Goal: Task Accomplishment & Management: Manage account settings

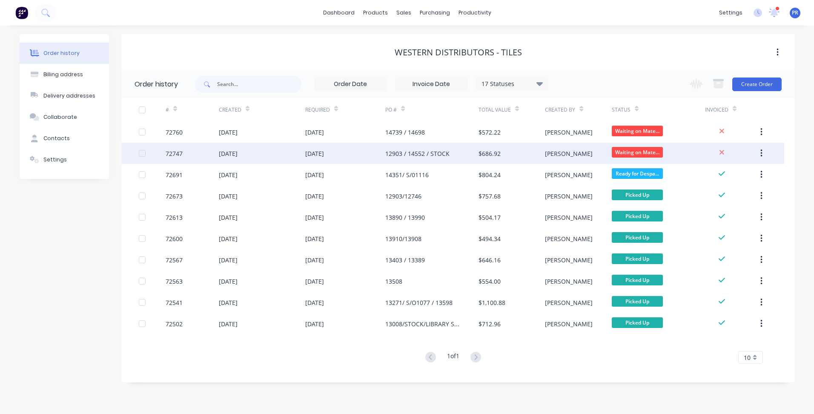
click at [464, 148] on div "12903 / 14552 / STOCK" at bounding box center [431, 153] width 93 height 21
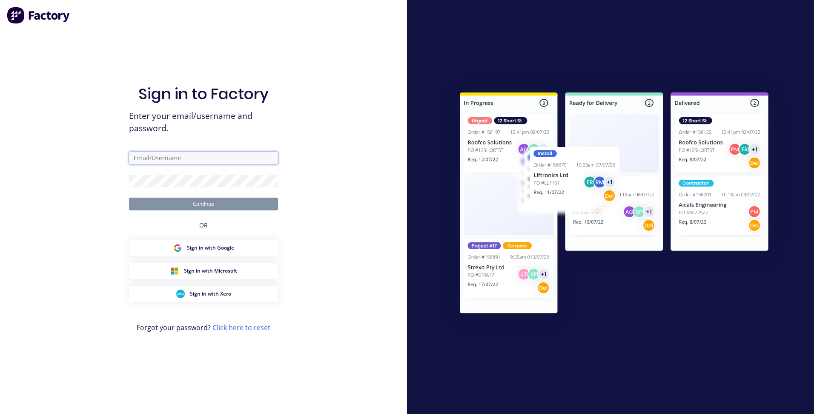
type input "[PERSON_NAME][EMAIL_ADDRESS][DOMAIN_NAME][PERSON_NAME]"
click at [182, 202] on button "Continue" at bounding box center [203, 203] width 149 height 13
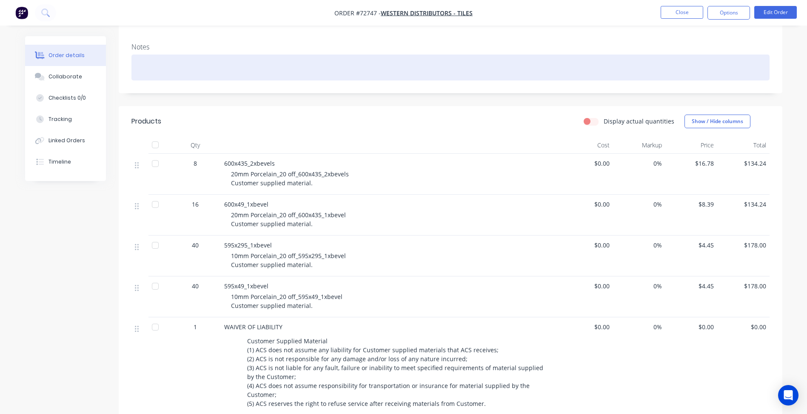
scroll to position [85, 0]
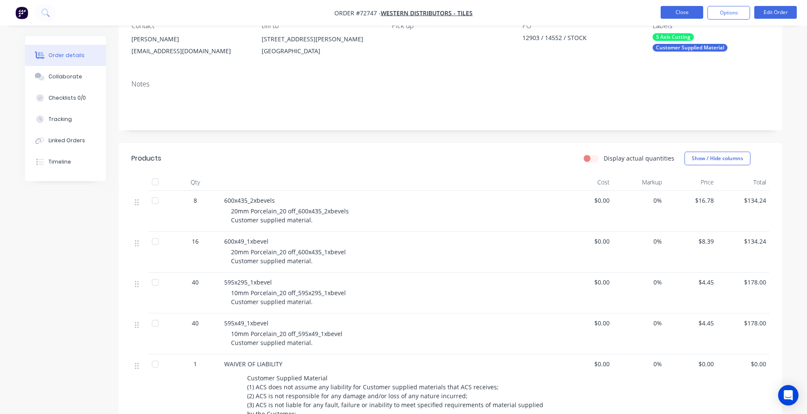
click at [681, 14] on button "Close" at bounding box center [682, 12] width 43 height 13
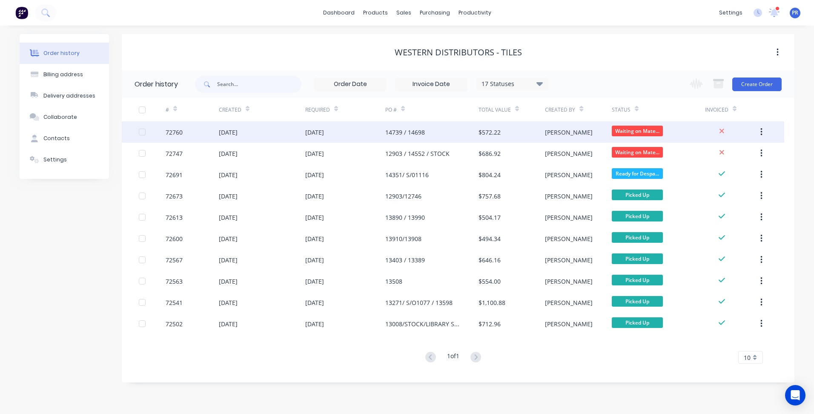
click at [237, 128] on div "[DATE]" at bounding box center [228, 132] width 19 height 9
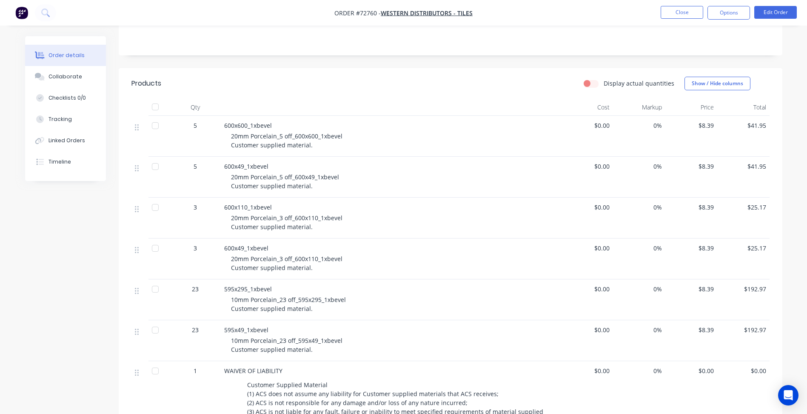
scroll to position [170, 0]
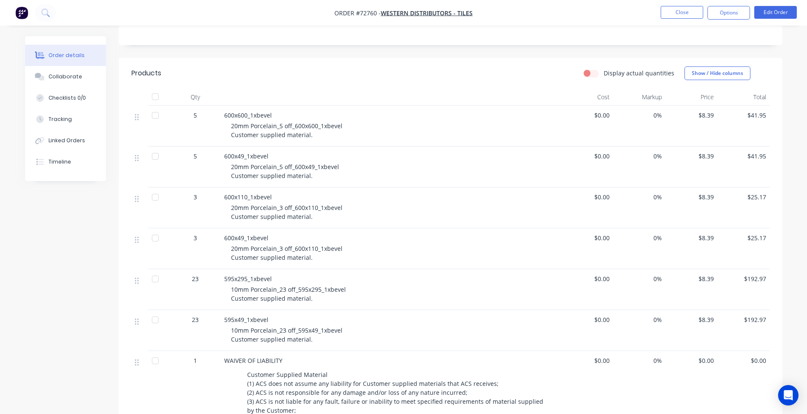
click at [714, 276] on div "$8.39" at bounding box center [691, 289] width 52 height 41
click at [707, 279] on span "$8.39" at bounding box center [692, 278] width 46 height 9
click at [782, 14] on button "Edit Order" at bounding box center [775, 12] width 43 height 13
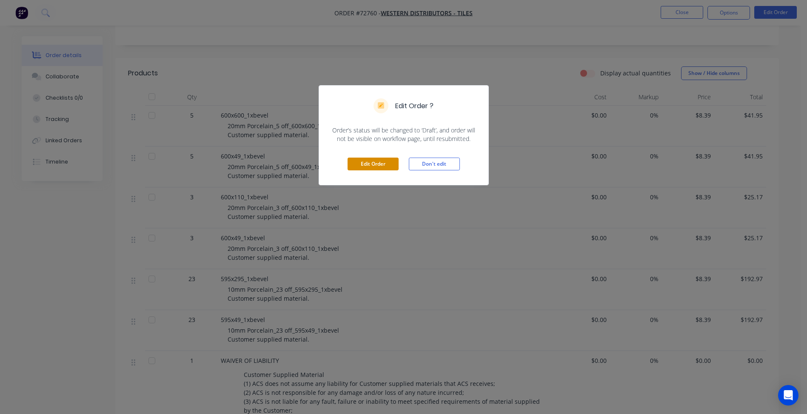
click at [379, 164] on button "Edit Order" at bounding box center [373, 163] width 51 height 13
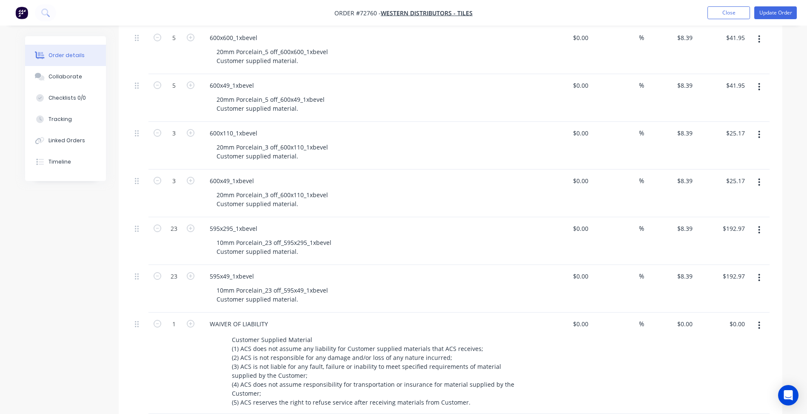
scroll to position [298, 0]
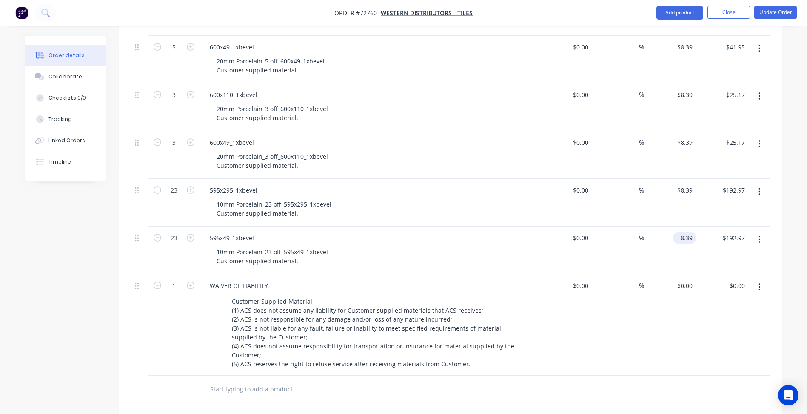
click at [684, 238] on input "8.39" at bounding box center [687, 237] width 20 height 12
type input "4.45"
type input "8.39"
type input "$4.45"
type input "$102.35"
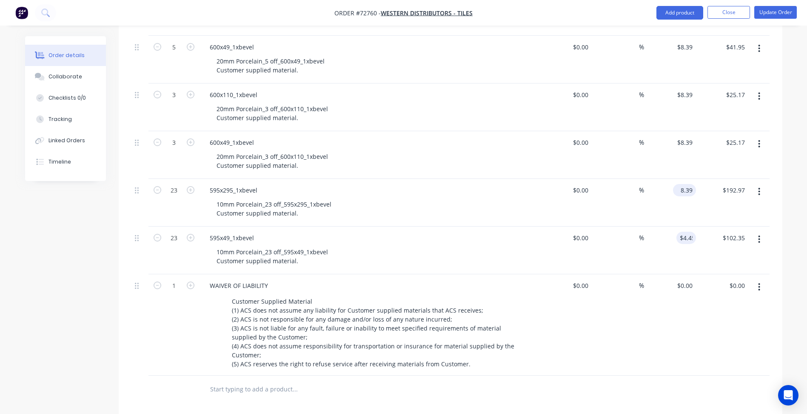
click at [687, 194] on input "8.39" at bounding box center [687, 190] width 20 height 12
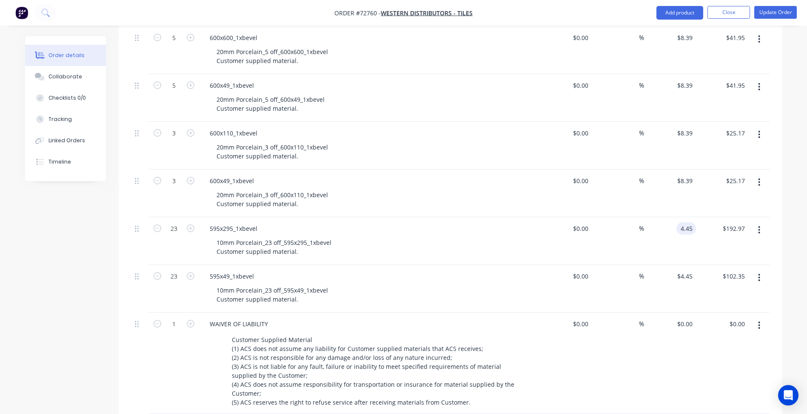
scroll to position [255, 0]
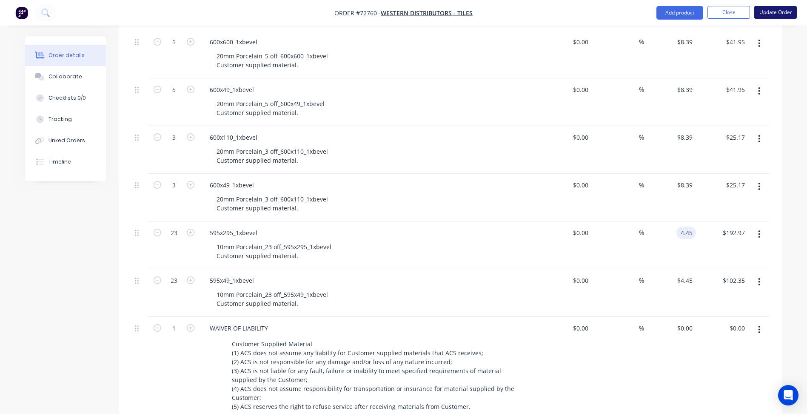
type input "$4.45"
type input "$102.35"
click at [777, 13] on button "Update Order" at bounding box center [775, 12] width 43 height 13
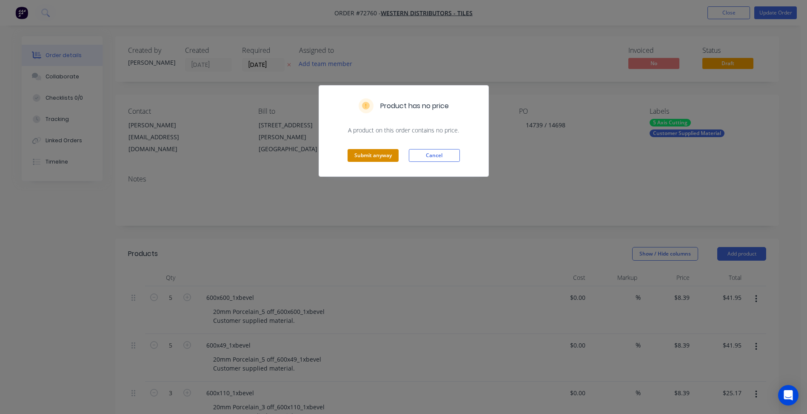
click at [378, 152] on button "Submit anyway" at bounding box center [373, 155] width 51 height 13
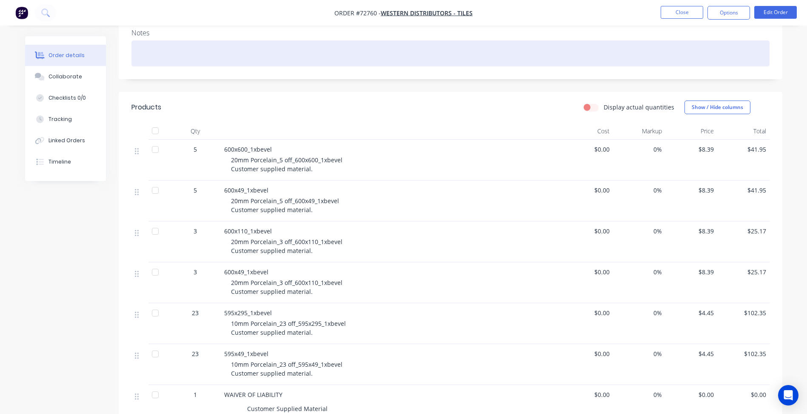
scroll to position [213, 0]
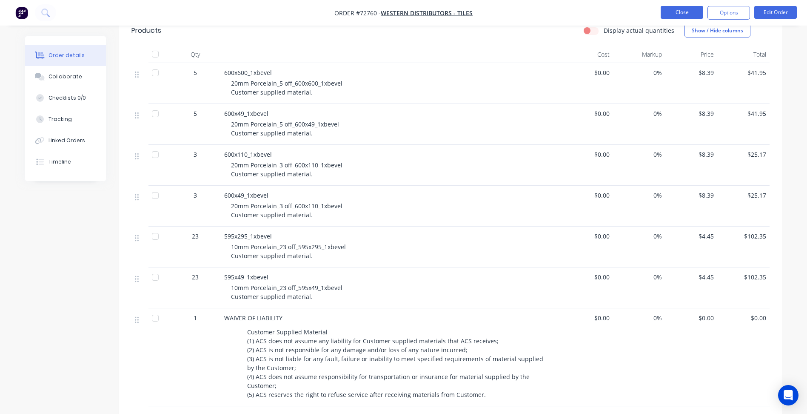
click at [683, 14] on button "Close" at bounding box center [682, 12] width 43 height 13
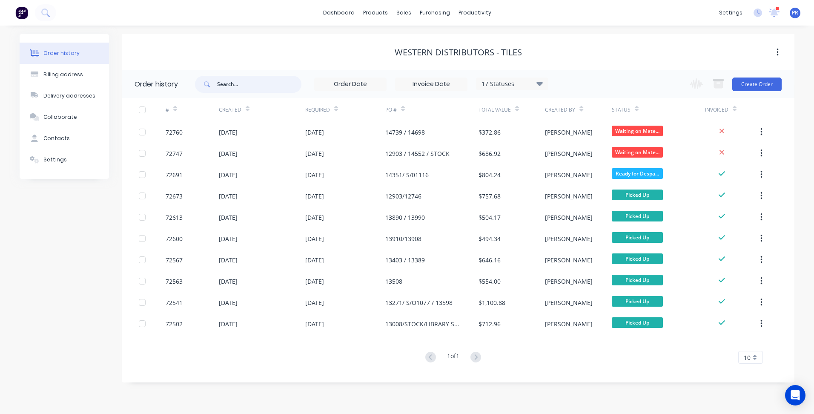
click at [253, 84] on input "text" at bounding box center [259, 84] width 84 height 17
type input "r"
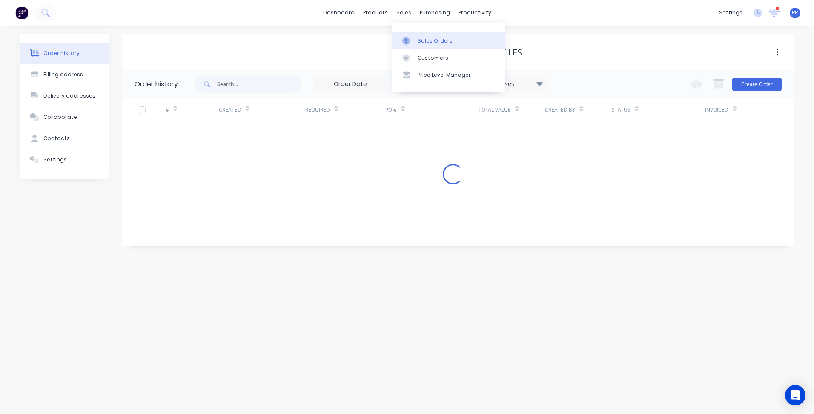
click at [442, 37] on div "Sales Orders" at bounding box center [434, 41] width 35 height 8
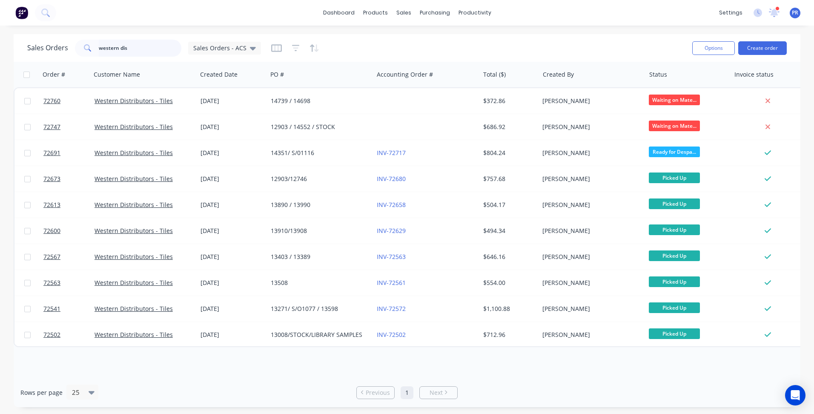
drag, startPoint x: 119, startPoint y: 51, endPoint x: 9, endPoint y: 54, distance: 109.8
click at [13, 54] on div "Sales Orders western dis Sales Orders - ACS Options Create order Order # Custom…" at bounding box center [407, 220] width 814 height 373
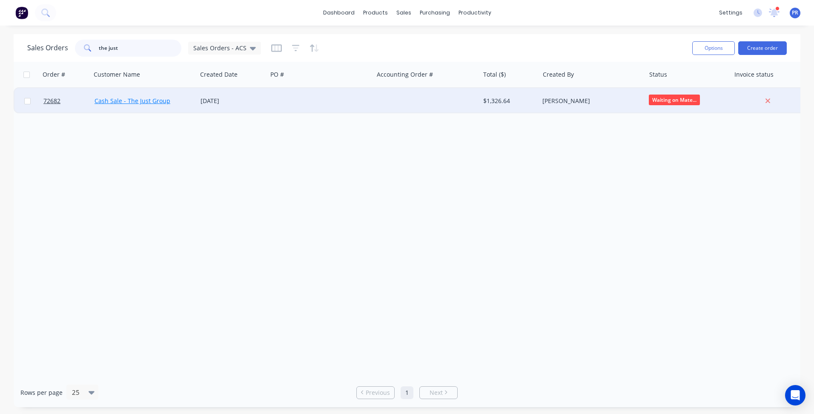
type input "the just"
click at [118, 97] on link "Cash Sale - The Just Group" at bounding box center [132, 101] width 76 height 8
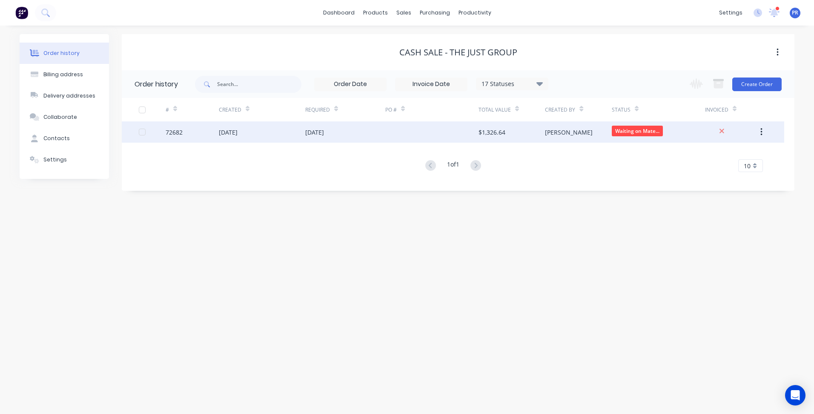
click at [266, 133] on div "[DATE]" at bounding box center [262, 131] width 86 height 21
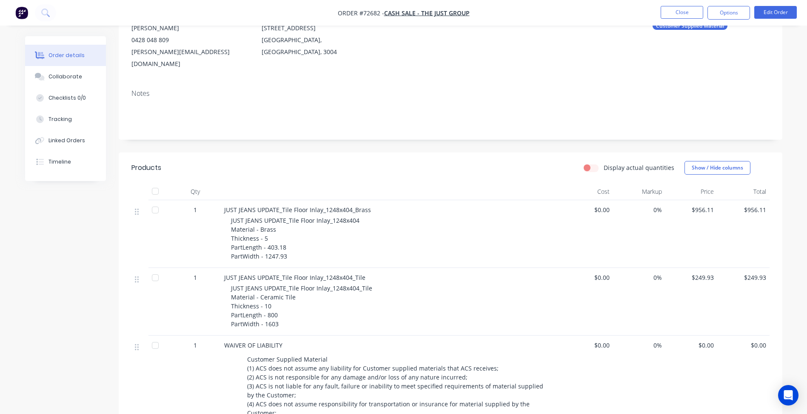
scroll to position [128, 0]
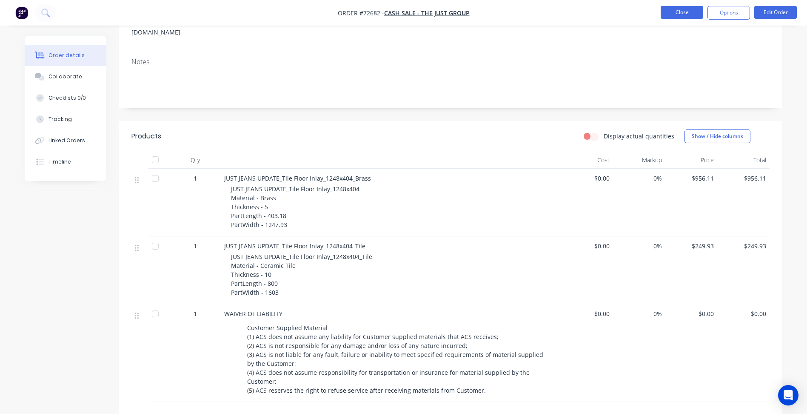
click at [694, 8] on button "Close" at bounding box center [682, 12] width 43 height 13
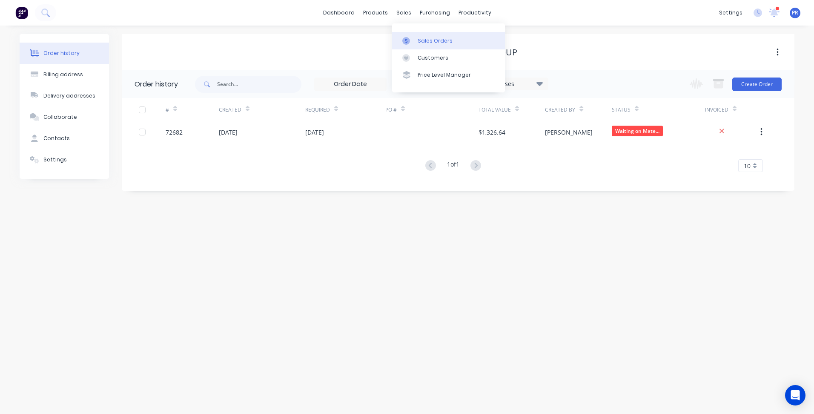
click at [417, 41] on link "Sales Orders" at bounding box center [448, 40] width 113 height 17
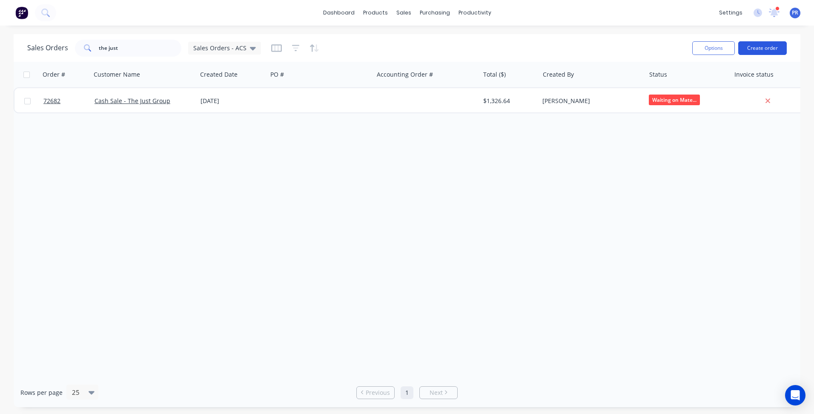
click at [759, 53] on button "Create order" at bounding box center [762, 48] width 49 height 14
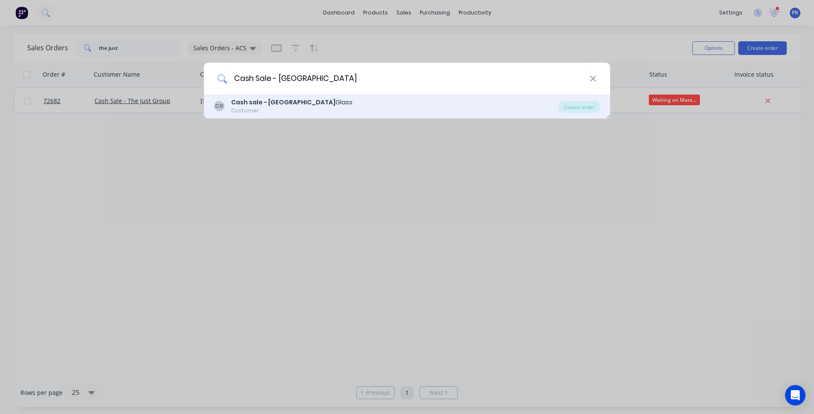
type input "Cash Sale - [GEOGRAPHIC_DATA]"
click at [282, 99] on b "Cash sale - [GEOGRAPHIC_DATA]" at bounding box center [283, 102] width 104 height 9
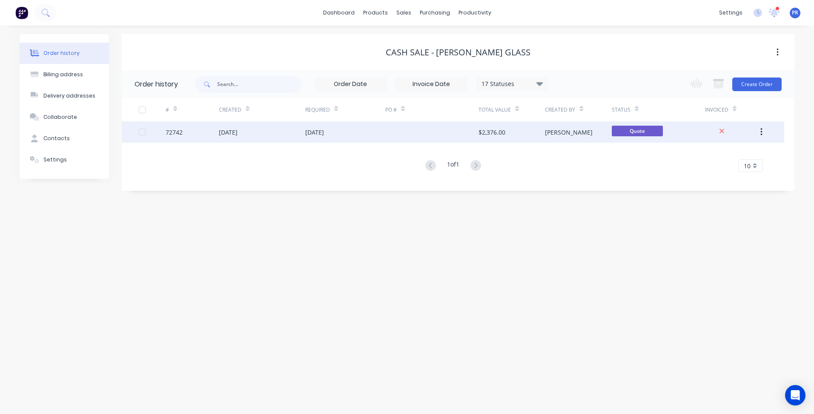
click at [352, 128] on div "[DATE]" at bounding box center [345, 131] width 80 height 21
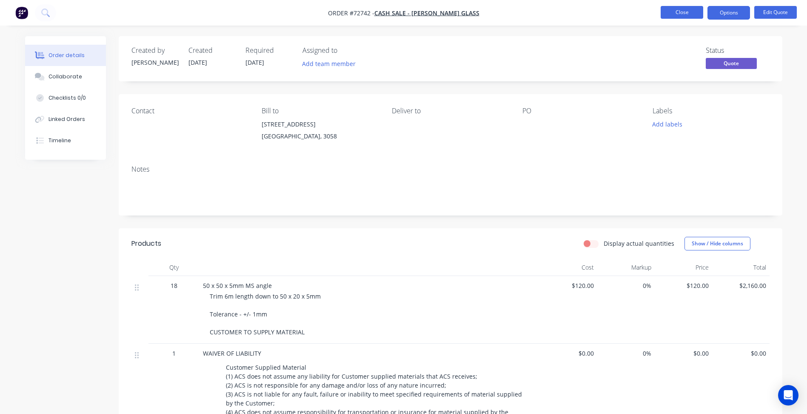
click at [687, 13] on button "Close" at bounding box center [682, 12] width 43 height 13
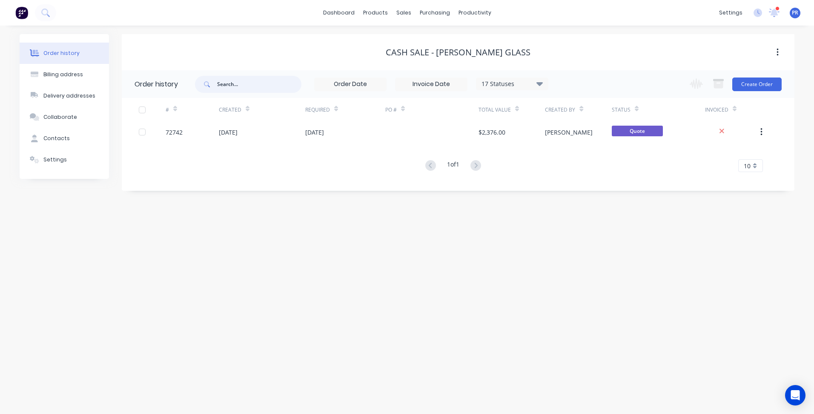
click at [245, 85] on input "text" at bounding box center [259, 84] width 84 height 17
click at [233, 86] on input "text" at bounding box center [259, 84] width 84 height 17
type input "jerem"
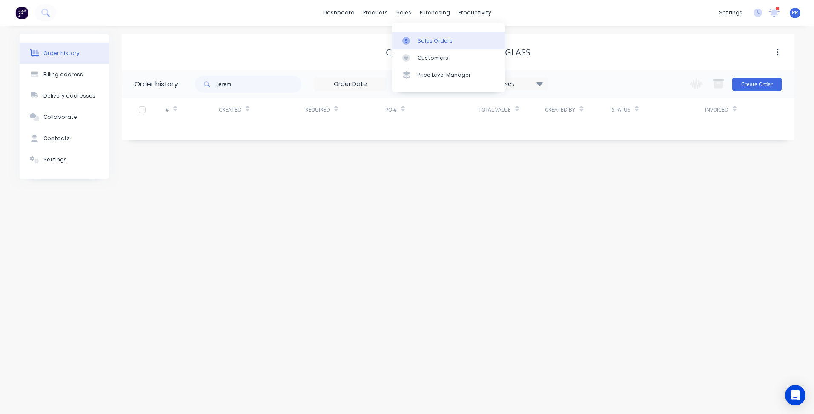
click at [411, 36] on link "Sales Orders" at bounding box center [448, 40] width 113 height 17
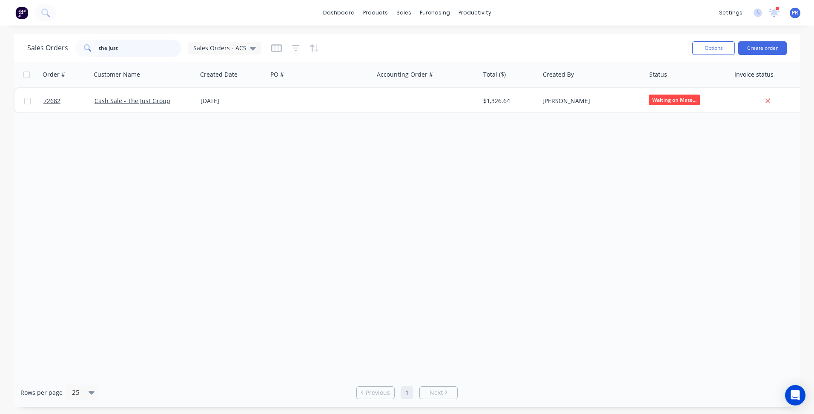
drag, startPoint x: 126, startPoint y: 50, endPoint x: 59, endPoint y: 51, distance: 66.8
click at [59, 51] on div "Sales Orders the just Sales Orders - ACS" at bounding box center [144, 48] width 234 height 17
type input "jerem"
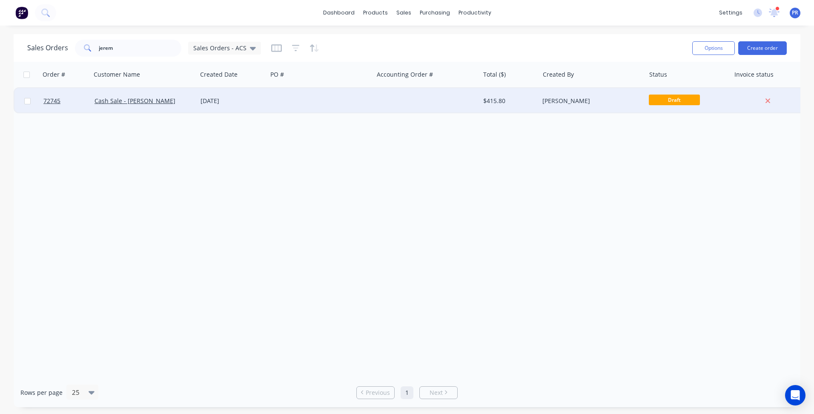
click at [173, 99] on div "Cash Sale - [PERSON_NAME]" at bounding box center [141, 101] width 94 height 9
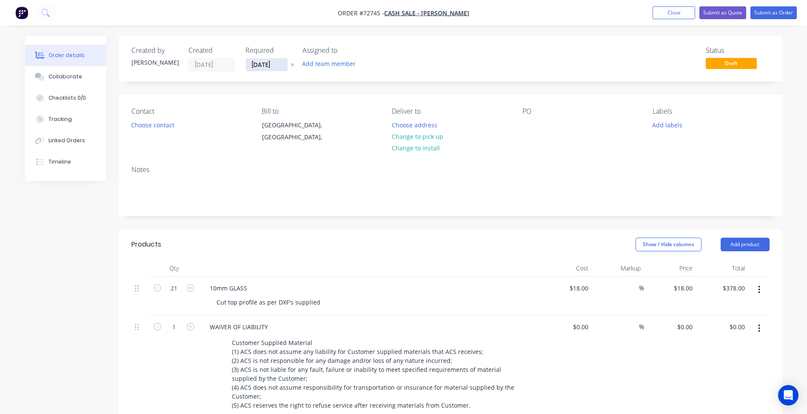
click at [257, 65] on input "[DATE]" at bounding box center [267, 64] width 42 height 13
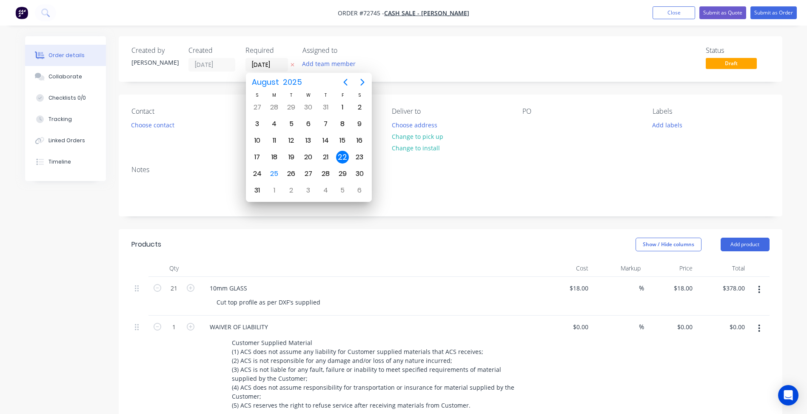
click at [440, 213] on div "Notes" at bounding box center [451, 187] width 664 height 57
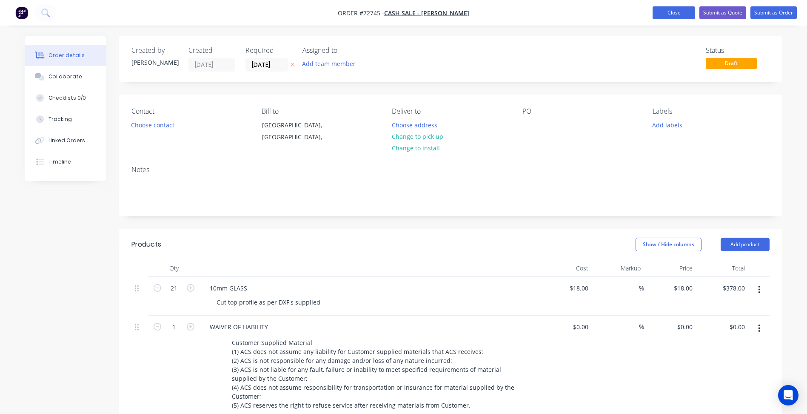
click at [678, 12] on button "Close" at bounding box center [674, 12] width 43 height 13
